Goal: Task Accomplishment & Management: Manage account settings

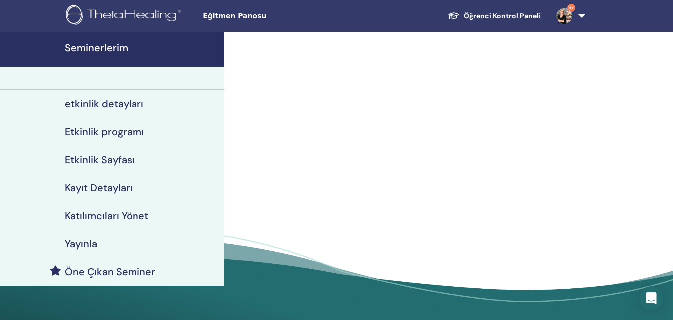
click at [114, 46] on h4 "Seminerlerim" at bounding box center [142, 48] width 154 height 12
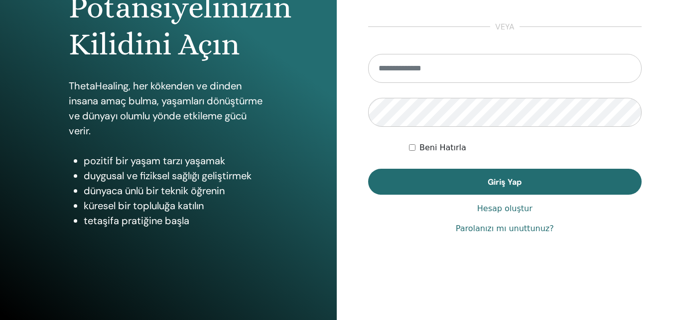
scroll to position [159, 0]
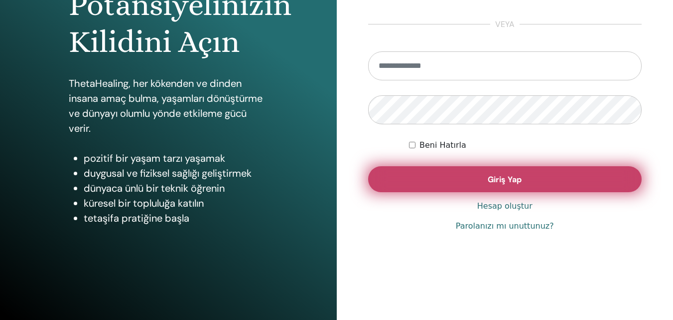
type input "**********"
click at [487, 177] on button "Giriş Yap" at bounding box center [505, 179] width 274 height 26
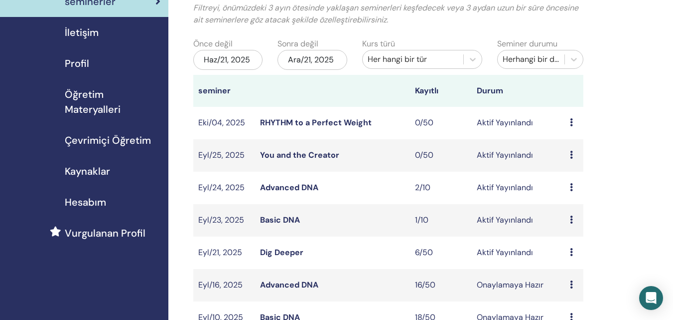
scroll to position [100, 0]
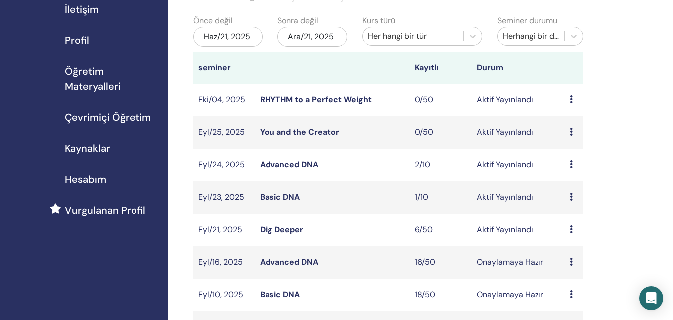
click at [259, 230] on td "Dig Deeper" at bounding box center [332, 229] width 155 height 32
click at [269, 229] on link "Dig Deeper" at bounding box center [281, 229] width 43 height 10
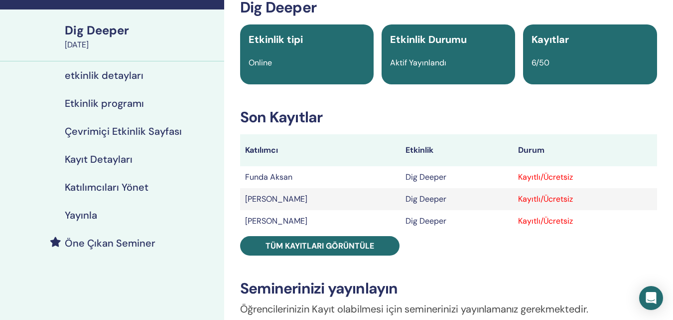
scroll to position [100, 0]
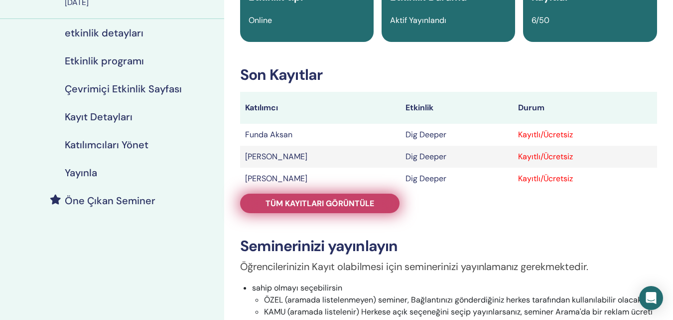
click at [341, 204] on span "Tüm kayıtları görüntüle" at bounding box center [320, 203] width 109 height 10
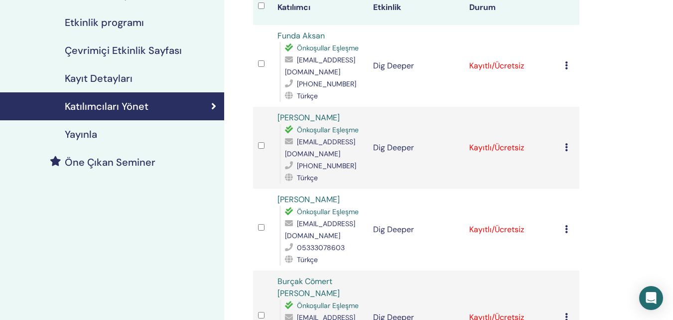
scroll to position [50, 0]
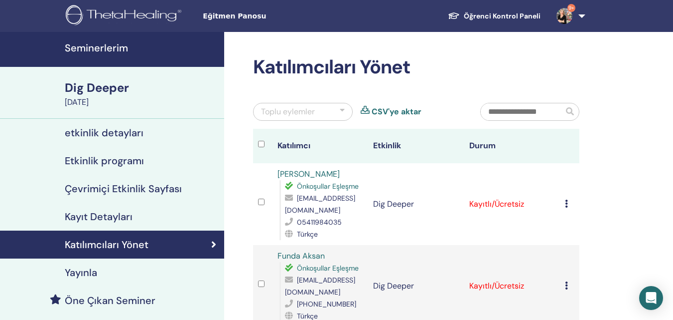
click at [141, 52] on h4 "Seminerlerim" at bounding box center [142, 48] width 154 height 12
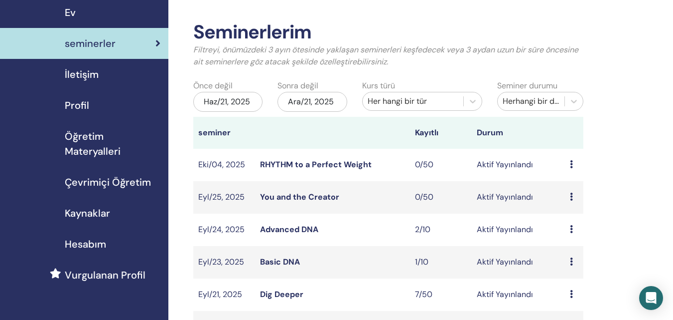
scroll to position [50, 0]
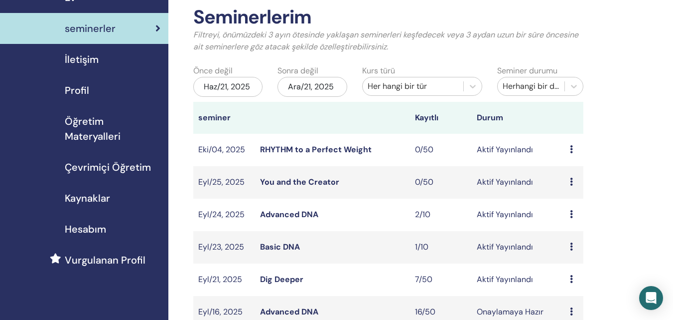
click at [279, 282] on link "Dig Deeper" at bounding box center [281, 279] width 43 height 10
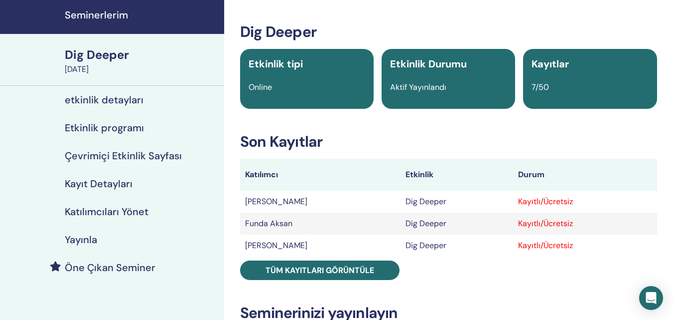
scroll to position [100, 0]
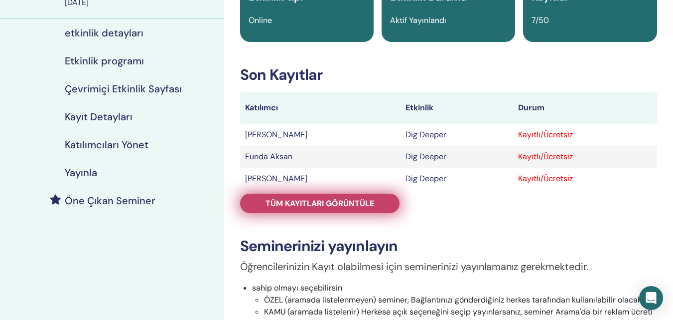
click at [348, 204] on span "Tüm kayıtları görüntüle" at bounding box center [320, 203] width 109 height 10
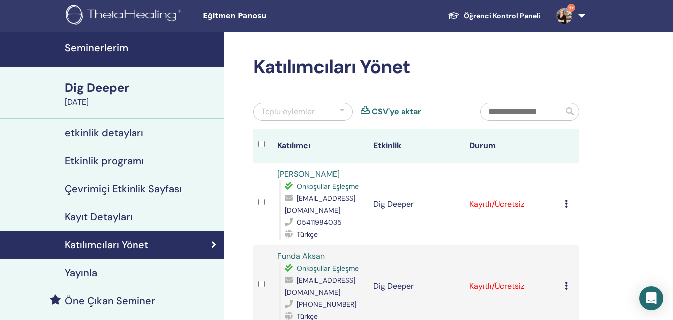
click at [120, 88] on div "Dig Deeper" at bounding box center [142, 87] width 154 height 17
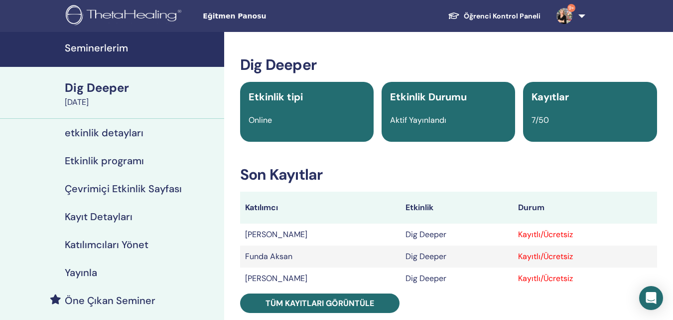
click at [127, 60] on link "Seminerlerim" at bounding box center [112, 49] width 224 height 35
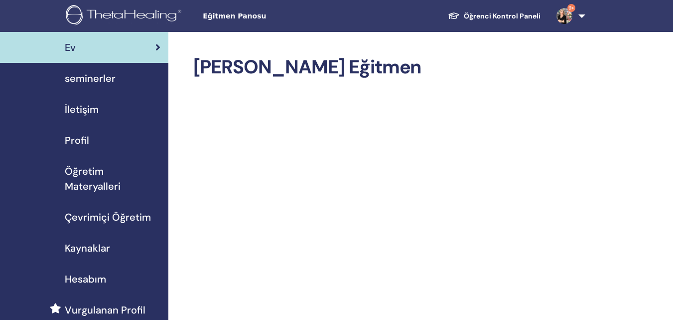
click at [107, 76] on span "seminerler" at bounding box center [90, 78] width 51 height 15
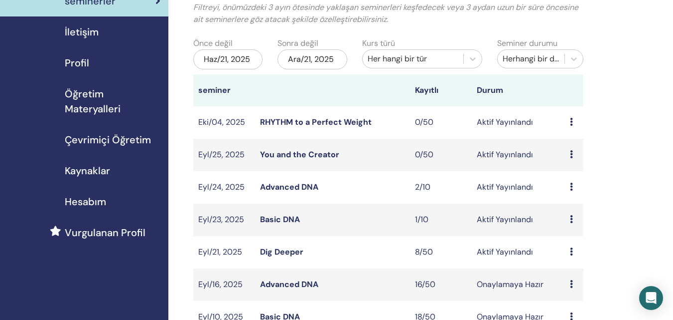
scroll to position [100, 0]
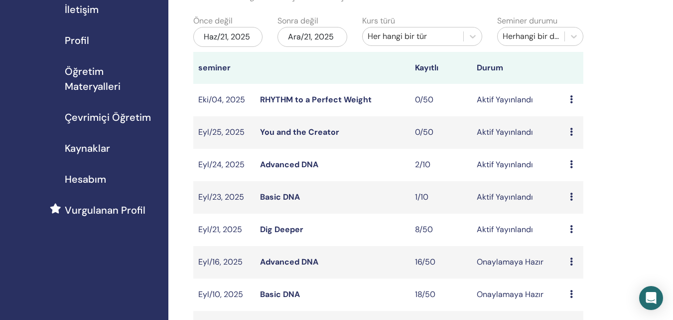
click at [294, 227] on link "Dig Deeper" at bounding box center [281, 229] width 43 height 10
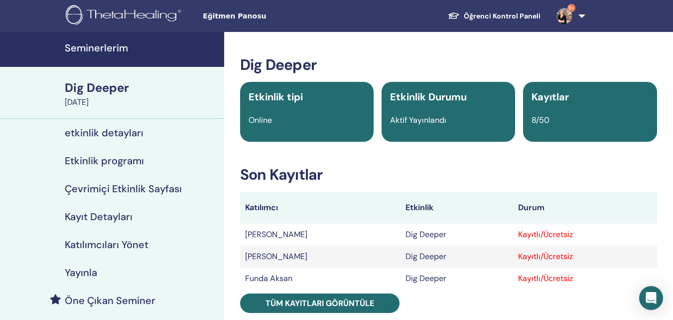
click at [103, 52] on h4 "Seminerlerim" at bounding box center [142, 48] width 154 height 12
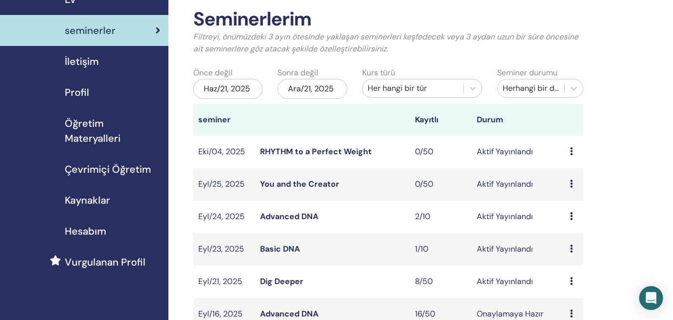
scroll to position [50, 0]
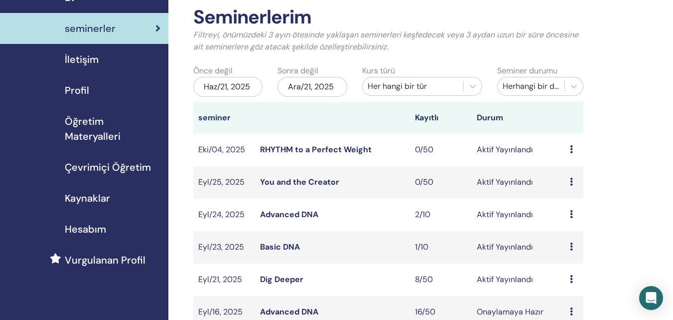
click at [258, 276] on td "Dig Deeper" at bounding box center [332, 279] width 155 height 32
click at [289, 280] on link "Dig Deeper" at bounding box center [281, 279] width 43 height 10
